Goal: Find specific page/section

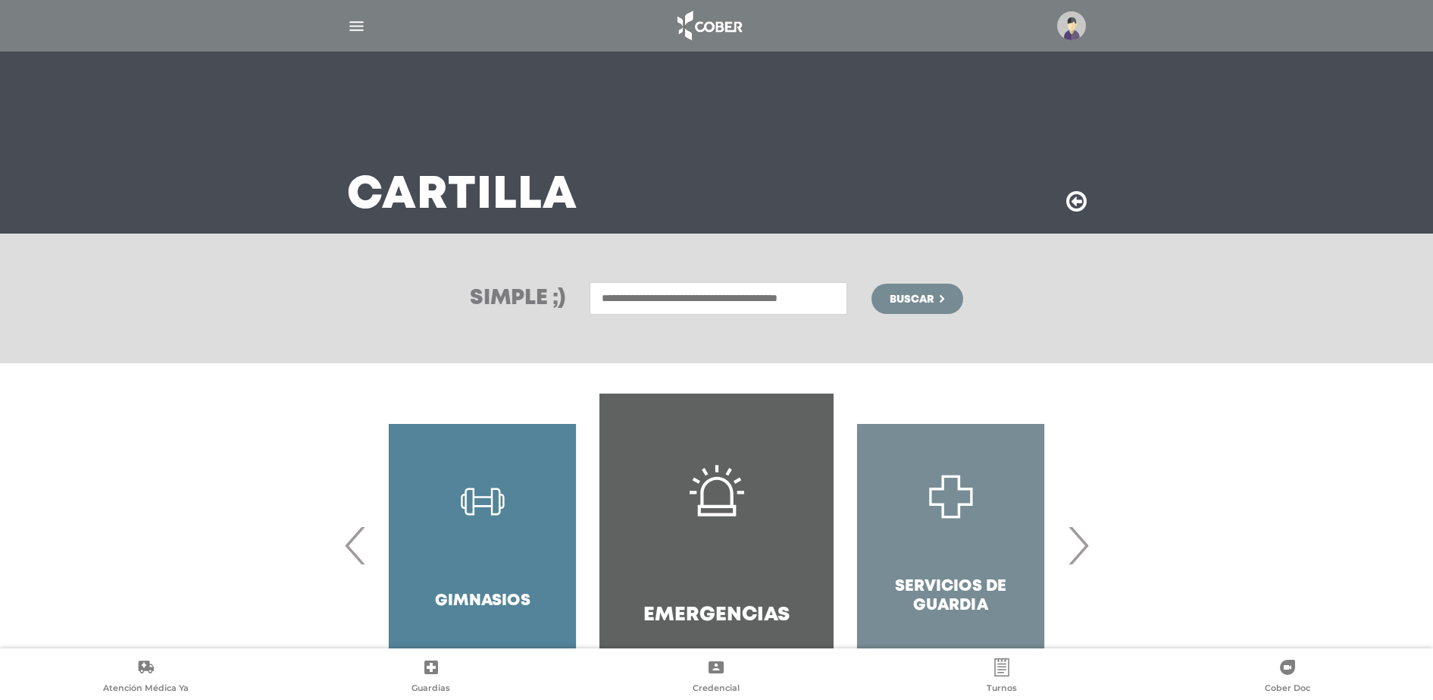
click at [795, 305] on input "text" at bounding box center [719, 298] width 258 height 33
click at [692, 587] on link "Emergencias" at bounding box center [717, 544] width 234 height 303
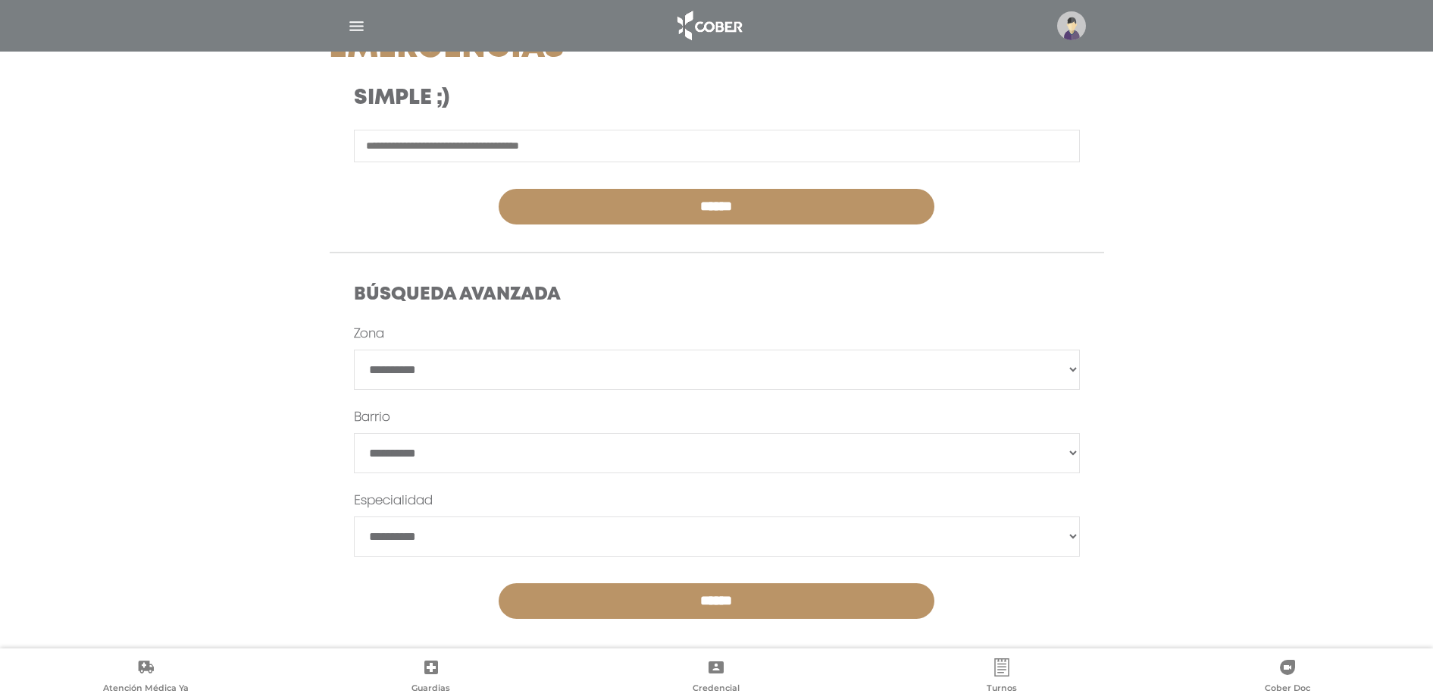
scroll to position [249, 0]
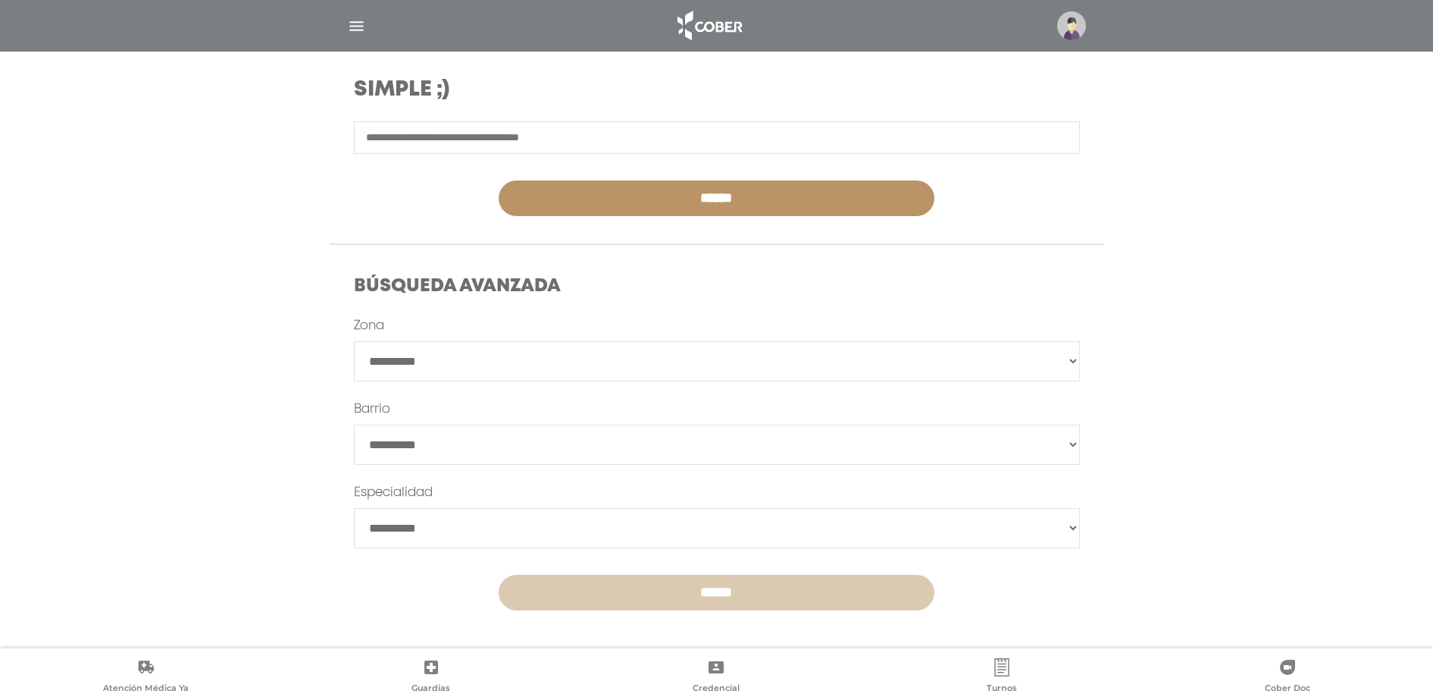
click at [763, 591] on input "******" at bounding box center [717, 593] width 436 height 36
